Goal: Task Accomplishment & Management: Manage account settings

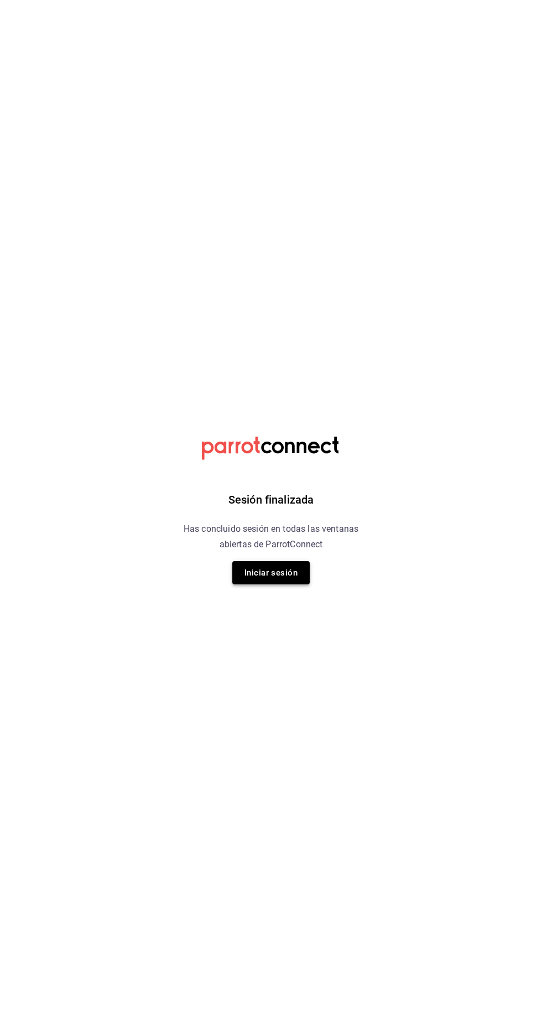
click at [289, 584] on button "Iniciar sesión" at bounding box center [270, 572] width 77 height 23
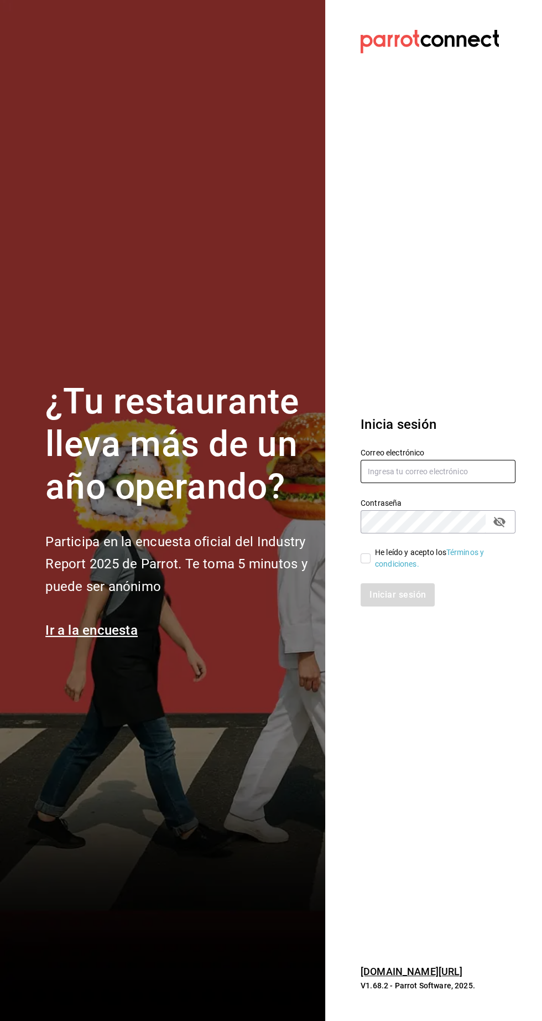
click at [409, 483] on input "text" at bounding box center [438, 471] width 155 height 23
type input "Administracion@restaurantelatino.com"
click at [363, 563] on input "He leído y acepto los Términos y condiciones." at bounding box center [366, 558] width 10 height 10
checkbox input "true"
click at [403, 607] on button "Iniciar sesión" at bounding box center [398, 594] width 75 height 23
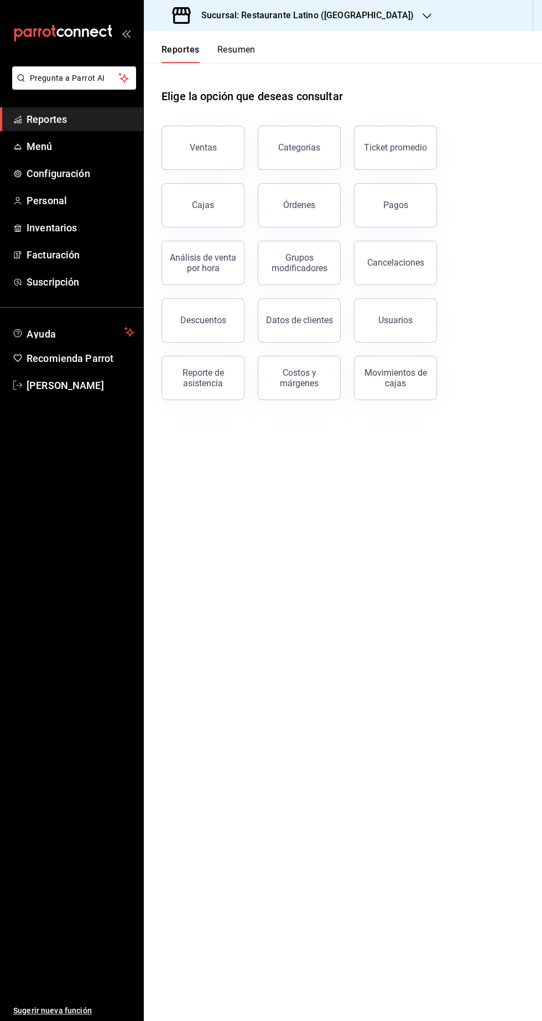
click at [343, 17] on h3 "Sucursal: Restaurante Latino (Pabellon)" at bounding box center [303, 15] width 221 height 13
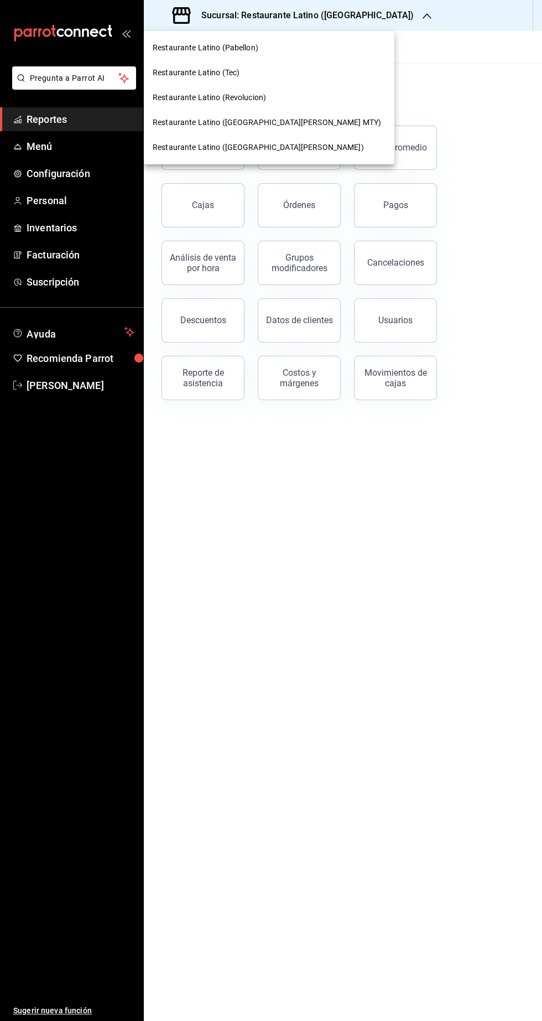
click at [276, 122] on span "Restaurante Latino (San Jeronimo MTY)" at bounding box center [267, 123] width 229 height 12
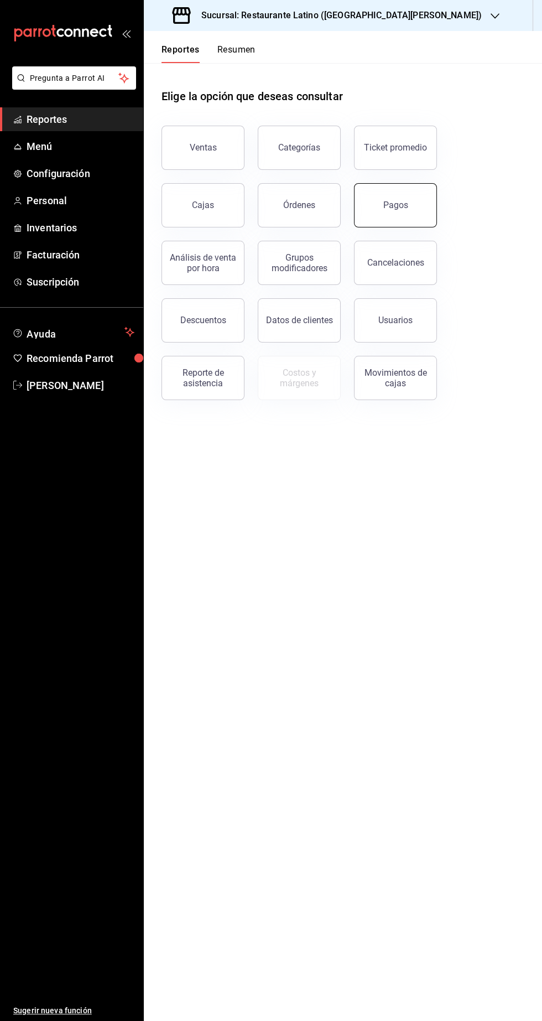
click at [401, 221] on button "Pagos" at bounding box center [395, 205] width 83 height 44
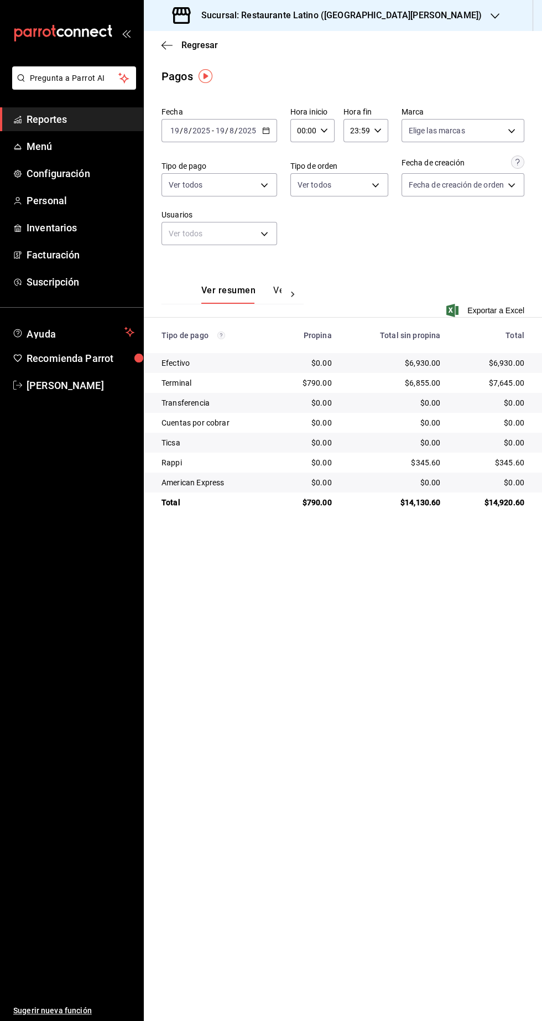
click at [78, 125] on span "Reportes" at bounding box center [81, 119] width 108 height 15
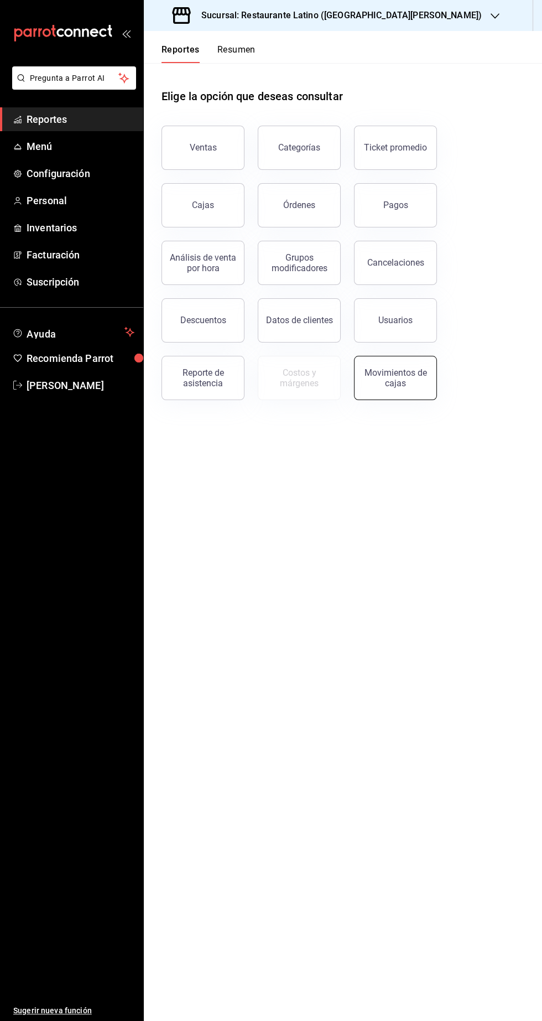
click at [396, 383] on div "Movimientos de cajas" at bounding box center [395, 377] width 69 height 21
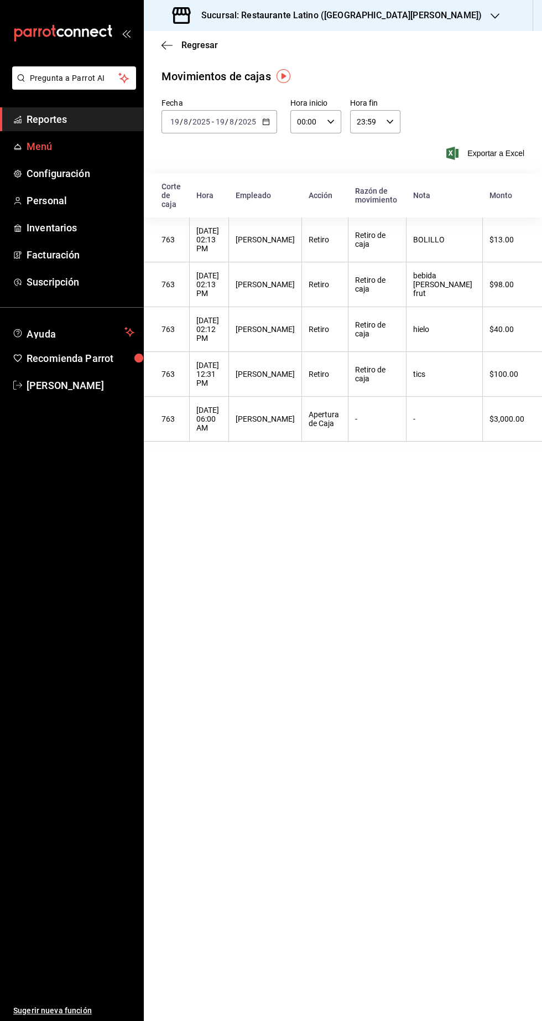
click at [94, 141] on span "Menú" at bounding box center [81, 146] width 108 height 15
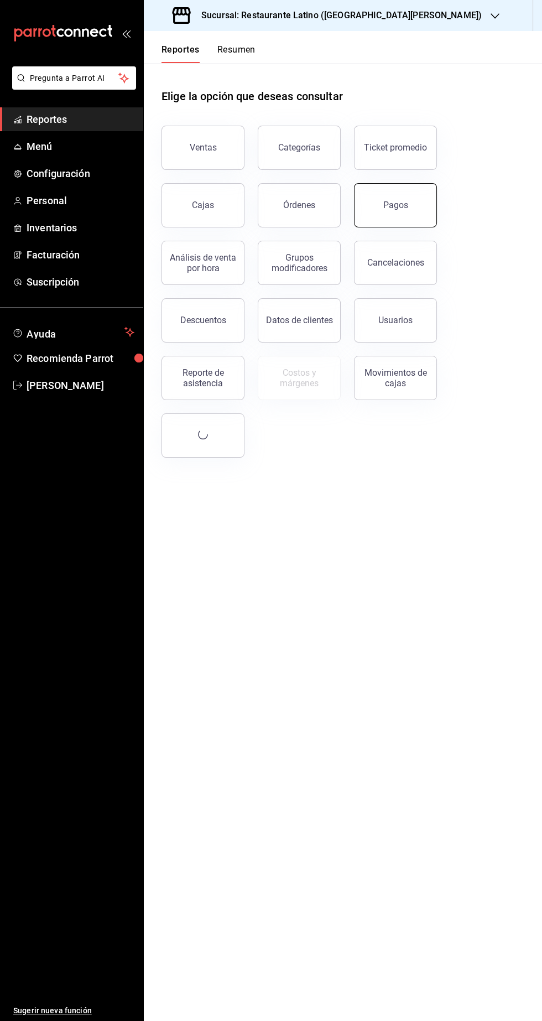
click at [408, 213] on button "Pagos" at bounding box center [395, 205] width 83 height 44
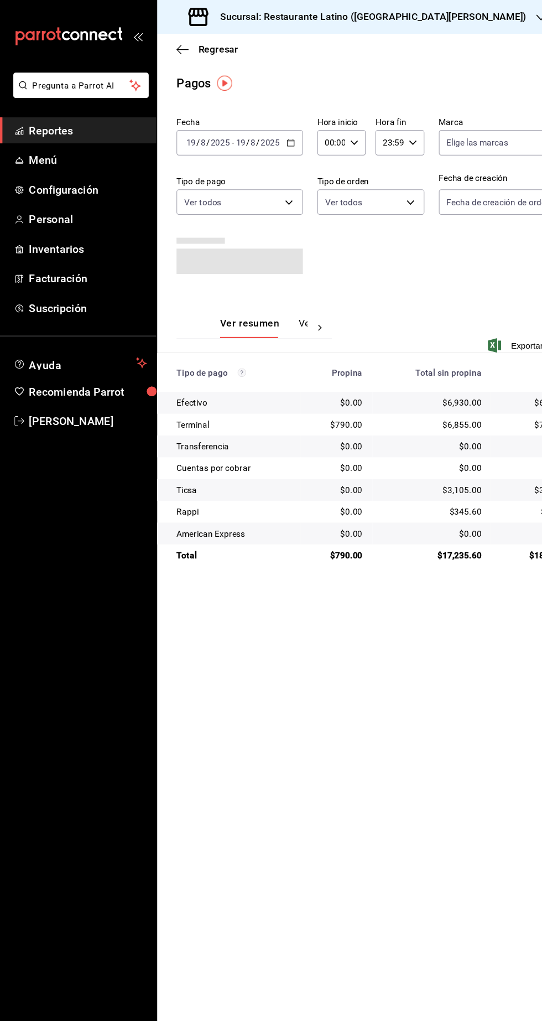
click at [48, 119] on span "Reportes" at bounding box center [81, 119] width 108 height 15
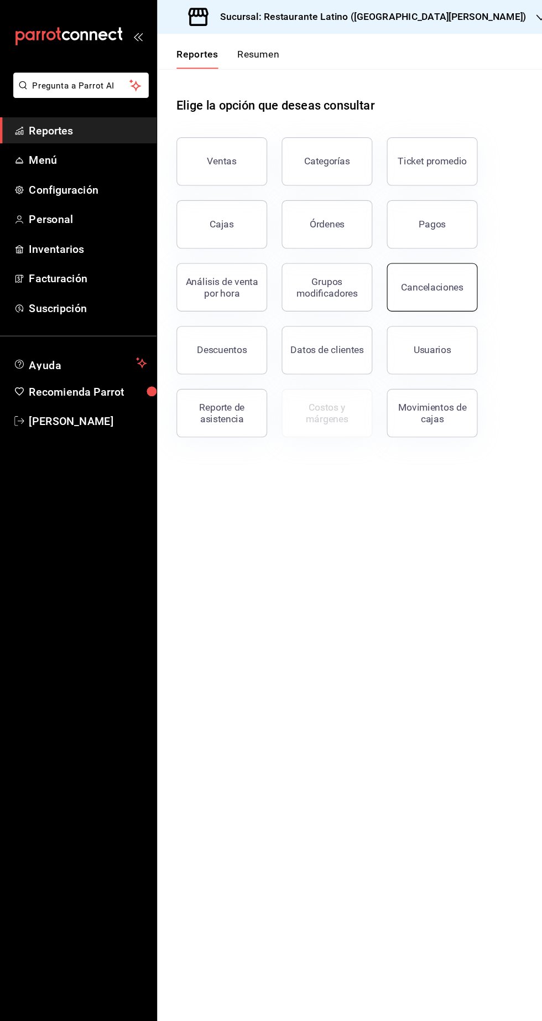
click at [398, 265] on div "Cancelaciones" at bounding box center [395, 262] width 57 height 11
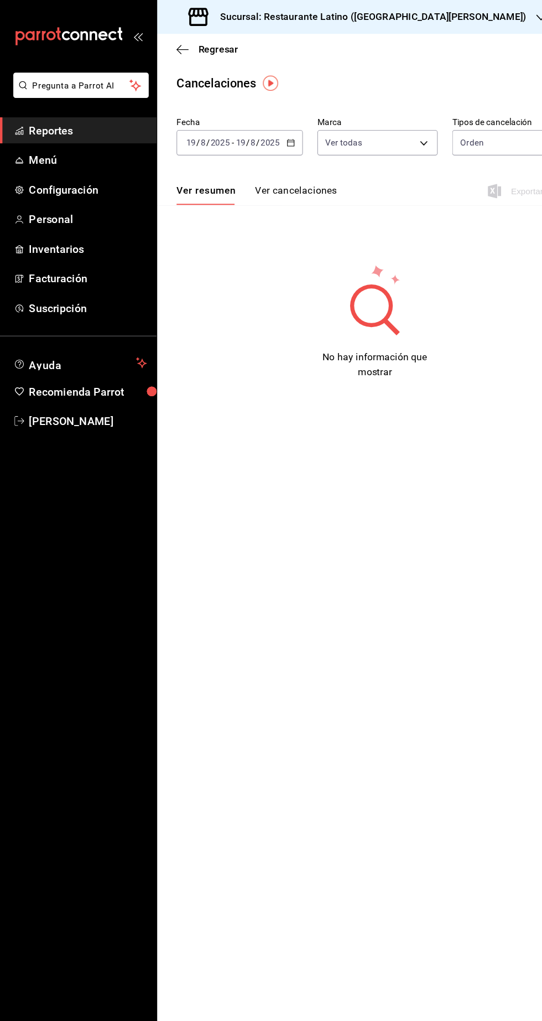
click at [60, 125] on span "Reportes" at bounding box center [81, 119] width 108 height 15
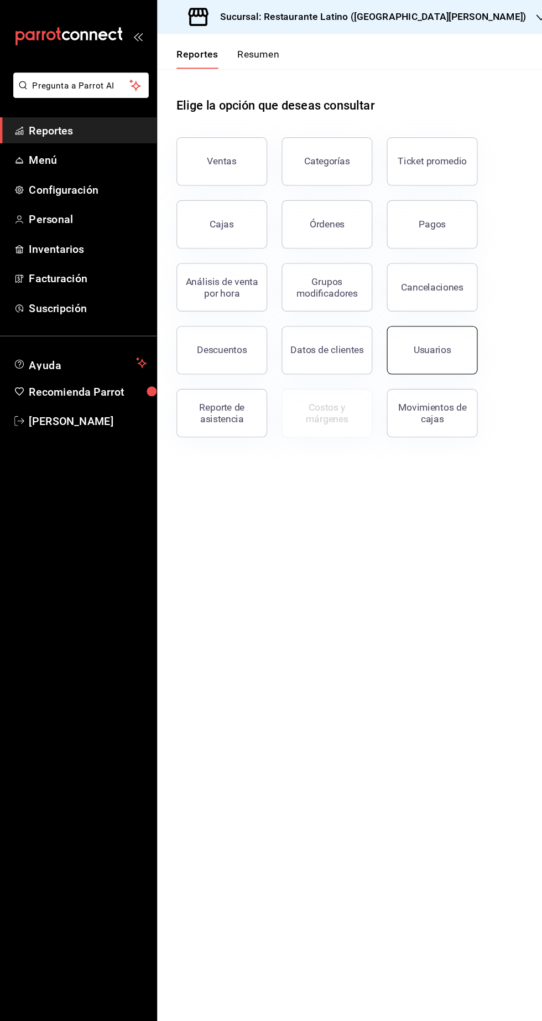
click at [398, 323] on div "Usuarios" at bounding box center [396, 320] width 34 height 11
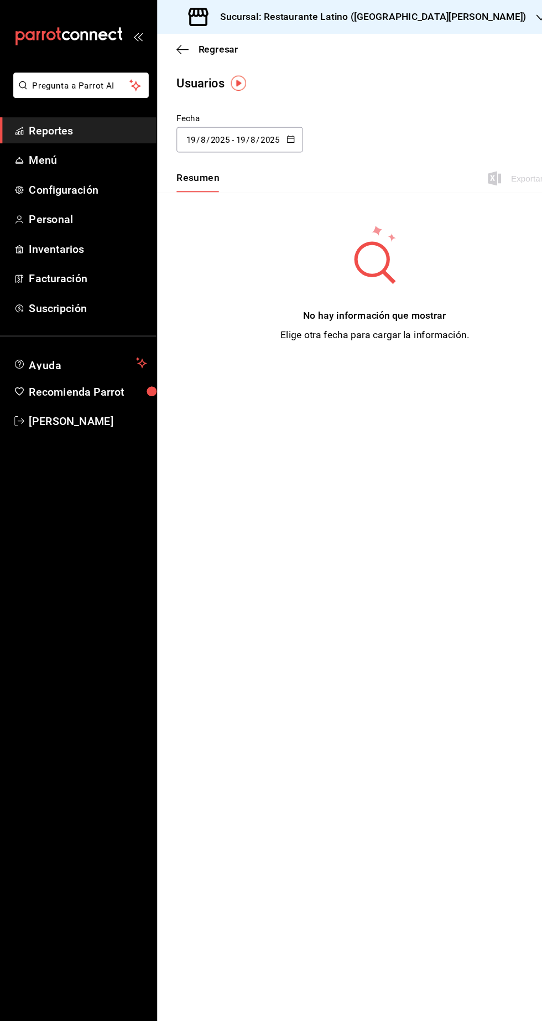
click at [246, 129] on input "2025" at bounding box center [247, 127] width 19 height 9
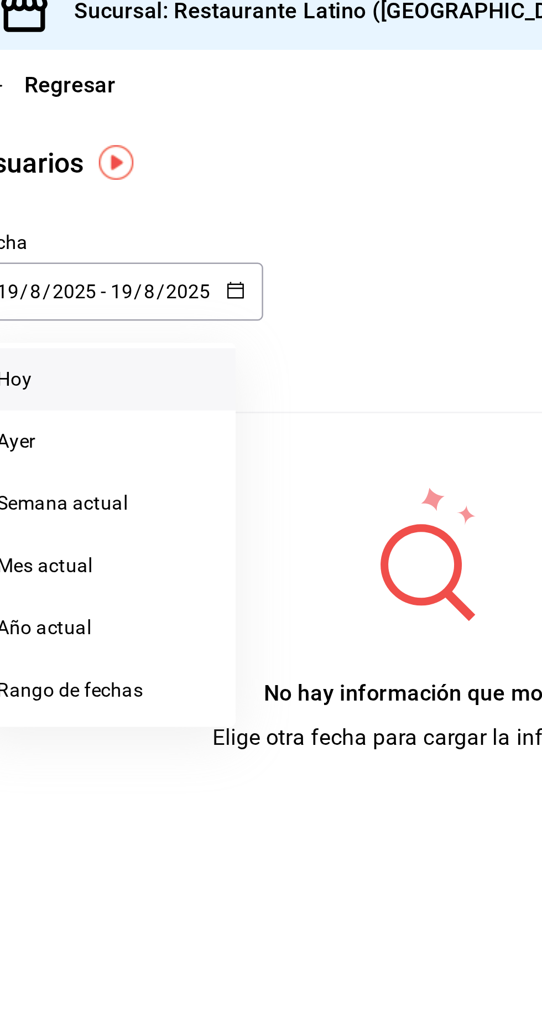
click at [180, 165] on li "Hoy" at bounding box center [214, 163] width 105 height 25
